Goal: Transaction & Acquisition: Purchase product/service

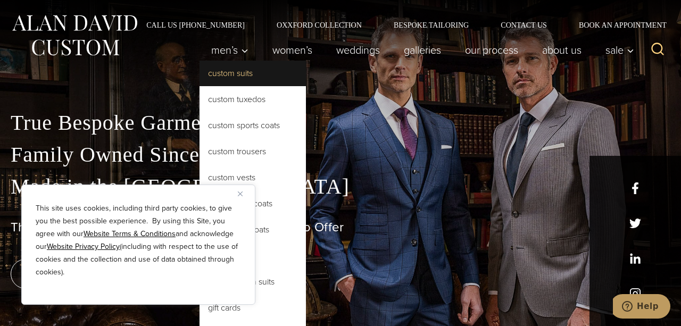
click at [236, 76] on link "Custom Suits" at bounding box center [253, 74] width 106 height 26
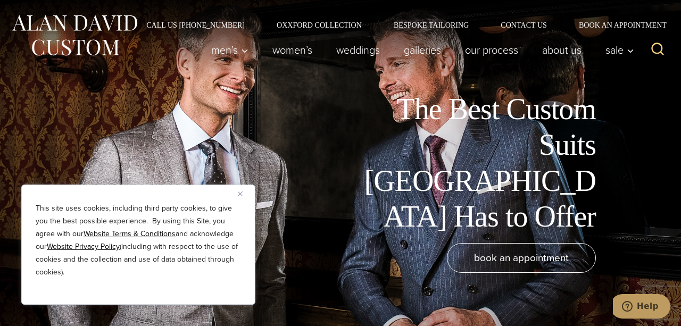
click at [240, 199] on div "This site uses cookies, including third party cookies, to give you the best pos…" at bounding box center [138, 245] width 234 height 120
click at [243, 197] on button "Close" at bounding box center [244, 193] width 13 height 13
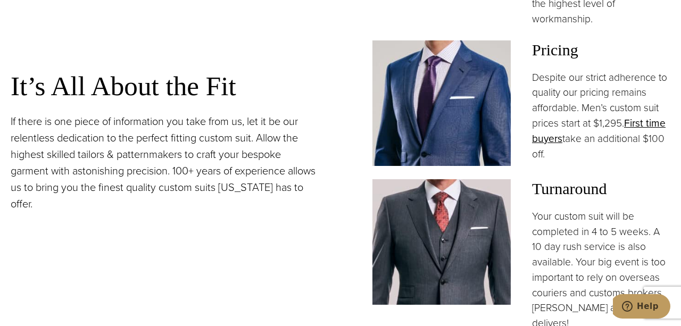
scroll to position [800, 0]
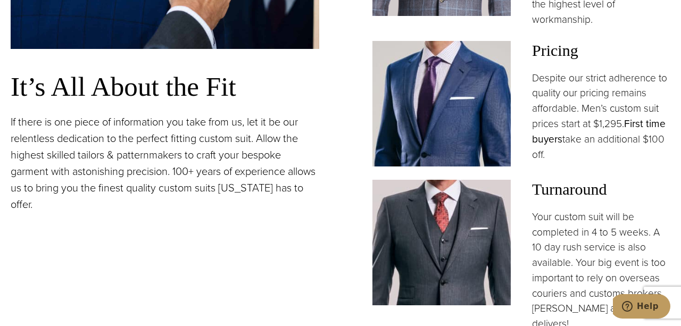
click at [652, 126] on link "First time buyers" at bounding box center [599, 131] width 134 height 31
